Goal: Find specific page/section: Find specific page/section

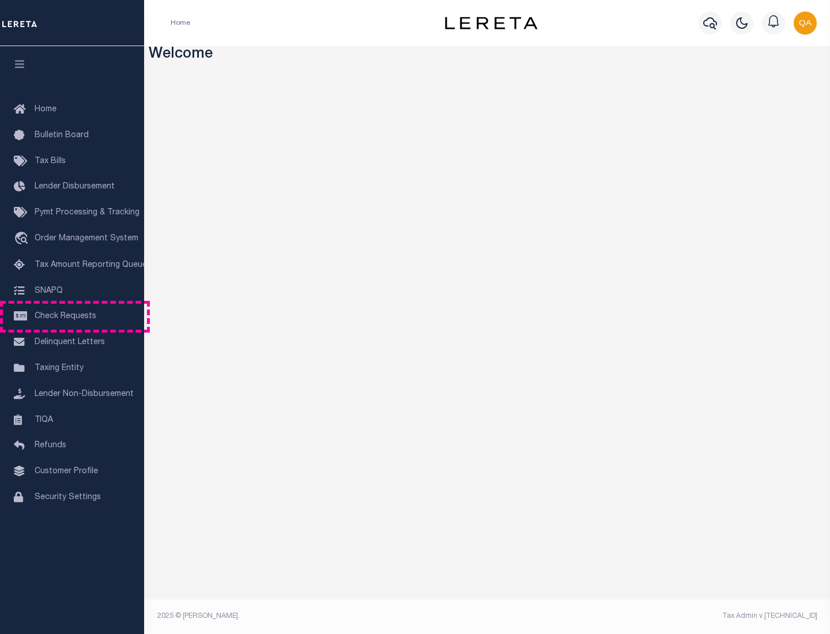
click at [72, 316] on span "Check Requests" at bounding box center [66, 316] width 62 height 8
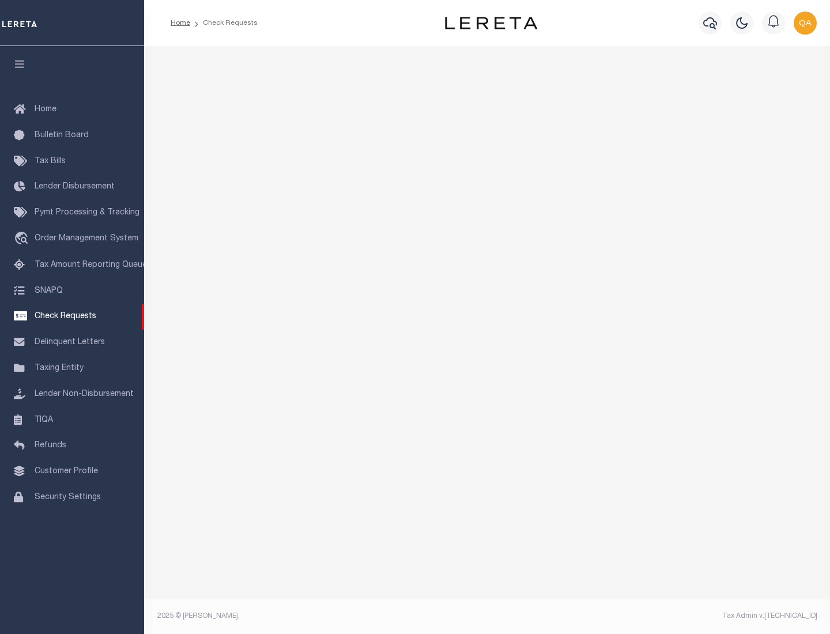
select select "50"
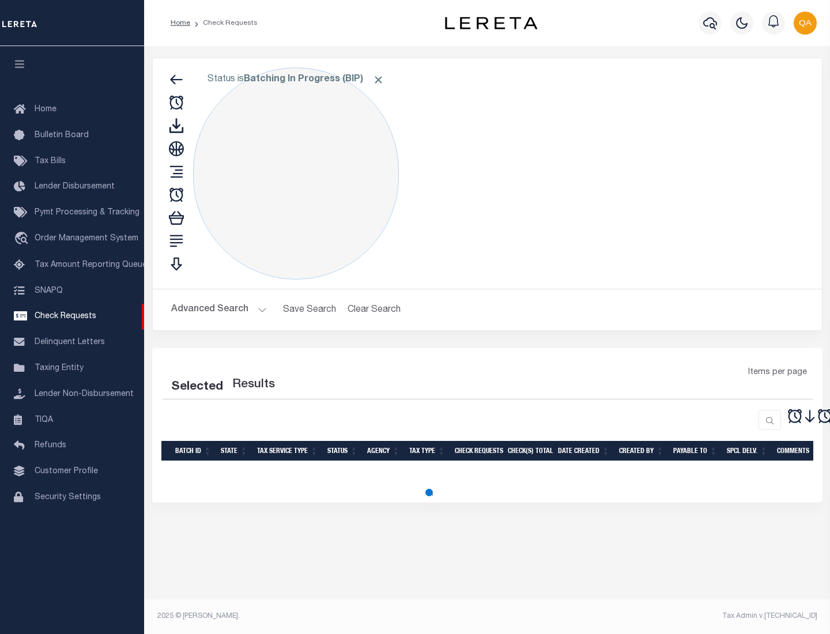
select select "50"
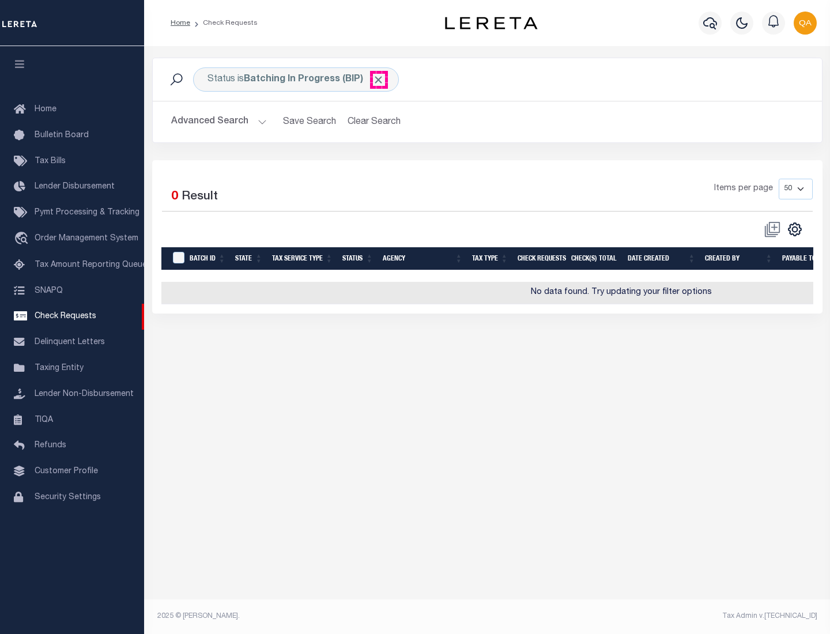
click at [379, 80] on span "Click to Remove" at bounding box center [378, 80] width 12 height 12
